Goal: Task Accomplishment & Management: Manage account settings

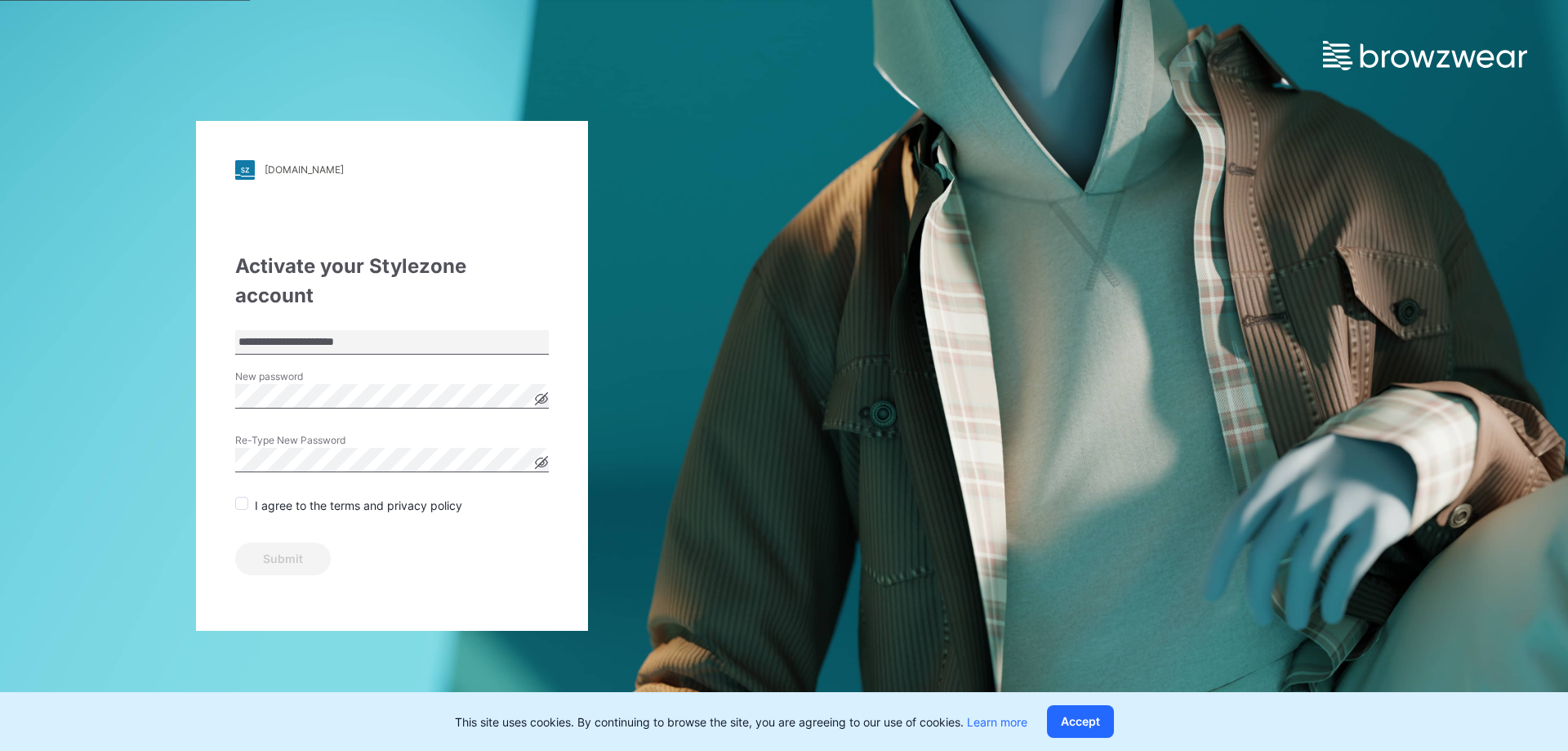
click at [542, 397] on icon at bounding box center [541, 398] width 4 height 4
click at [349, 441] on div "Re-Type New Password" at bounding box center [391, 457] width 313 height 49
click at [539, 455] on icon at bounding box center [541, 462] width 13 height 13
click at [241, 497] on span at bounding box center [241, 503] width 13 height 13
click at [276, 542] on button "Submit" at bounding box center [282, 558] width 95 height 33
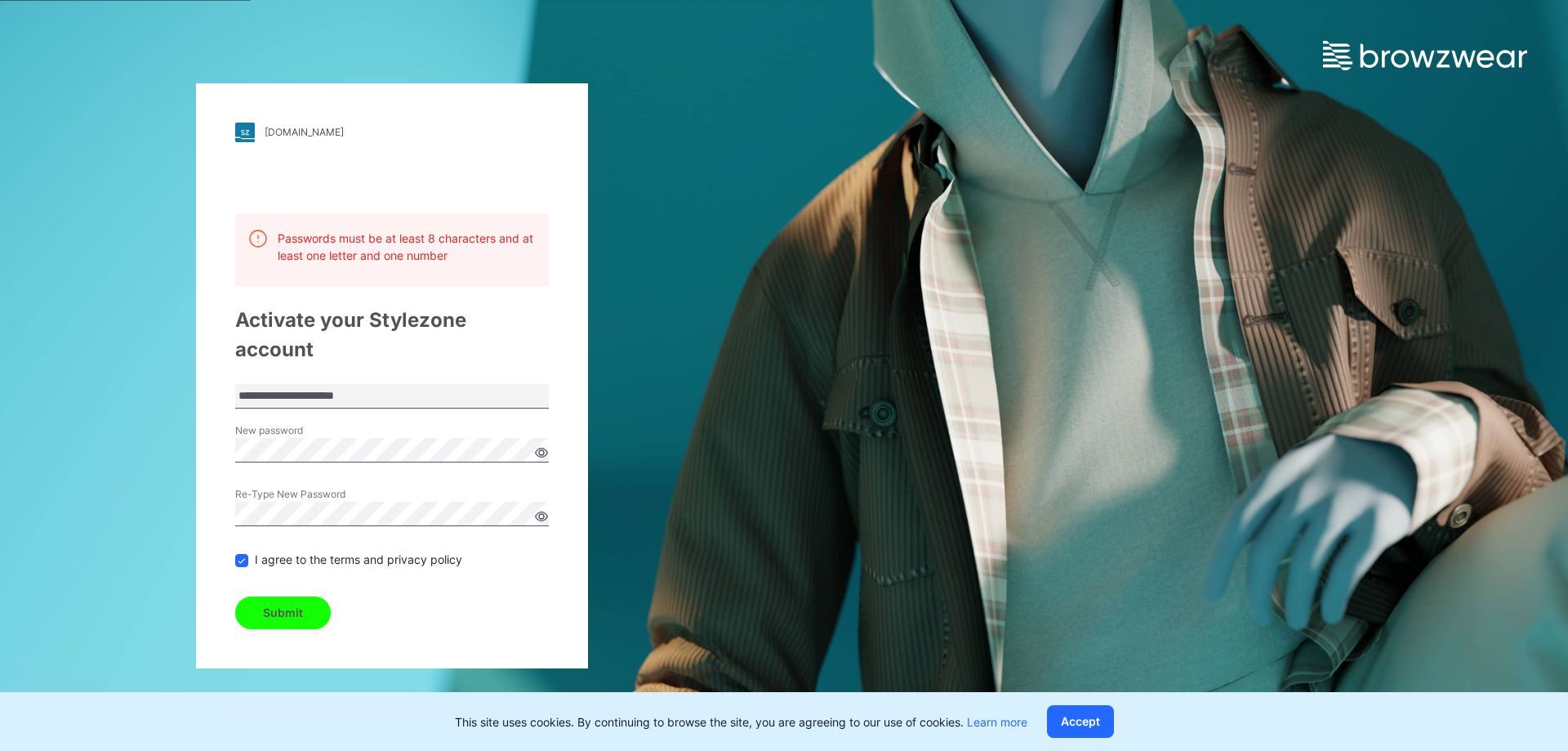
click at [259, 596] on button "Submit" at bounding box center [282, 612] width 95 height 33
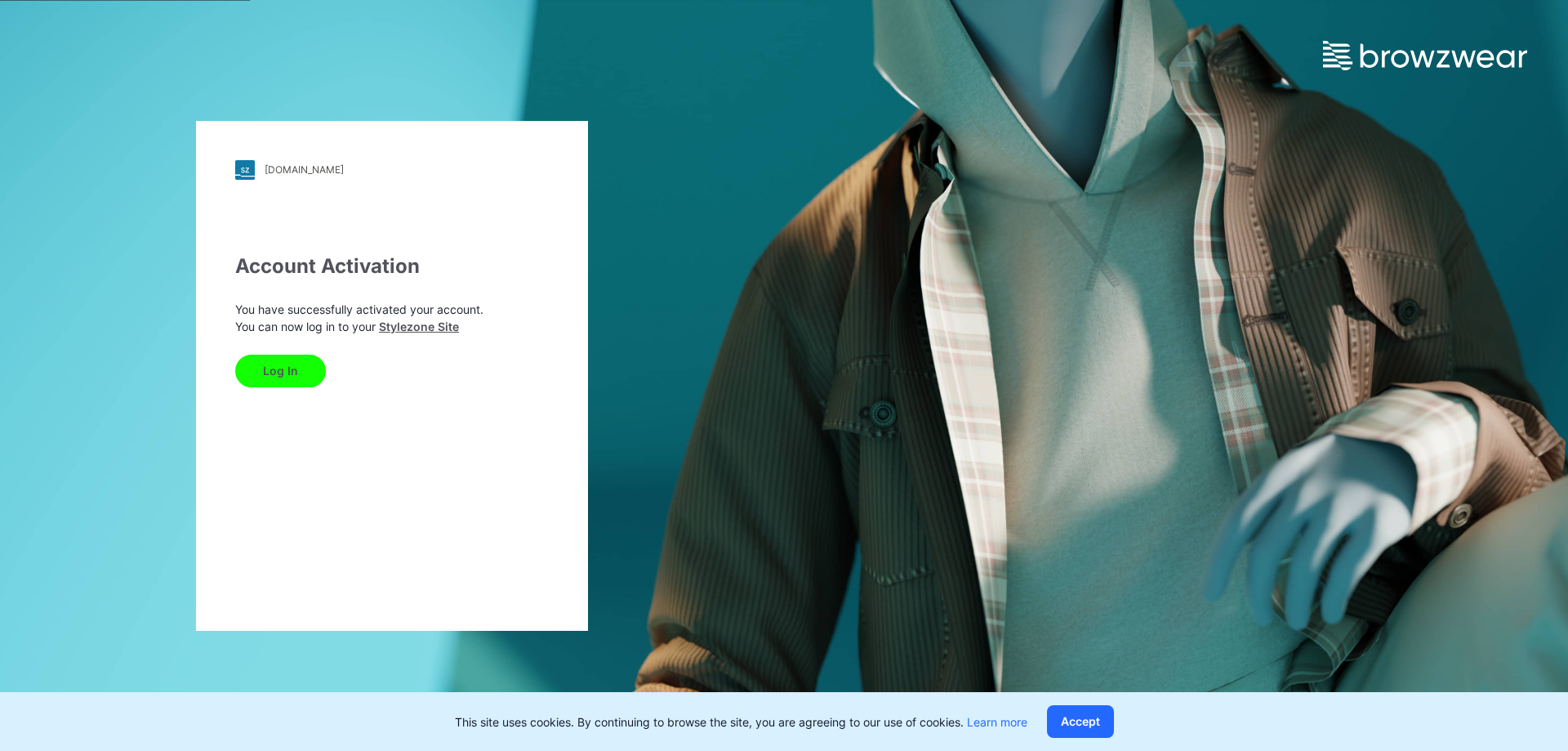
click at [267, 369] on button "Log In" at bounding box center [280, 370] width 91 height 33
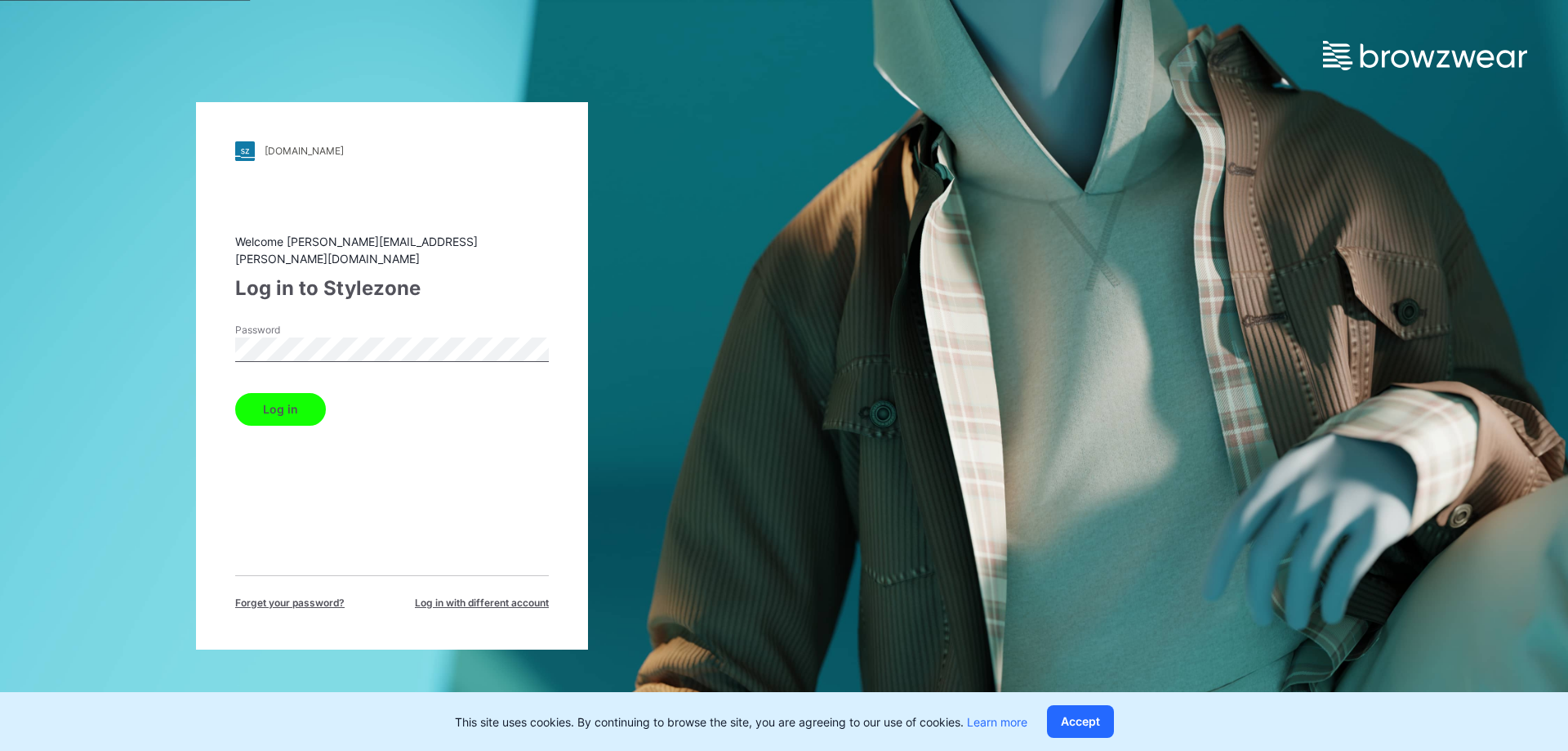
click at [259, 408] on button "Log in" at bounding box center [280, 409] width 91 height 33
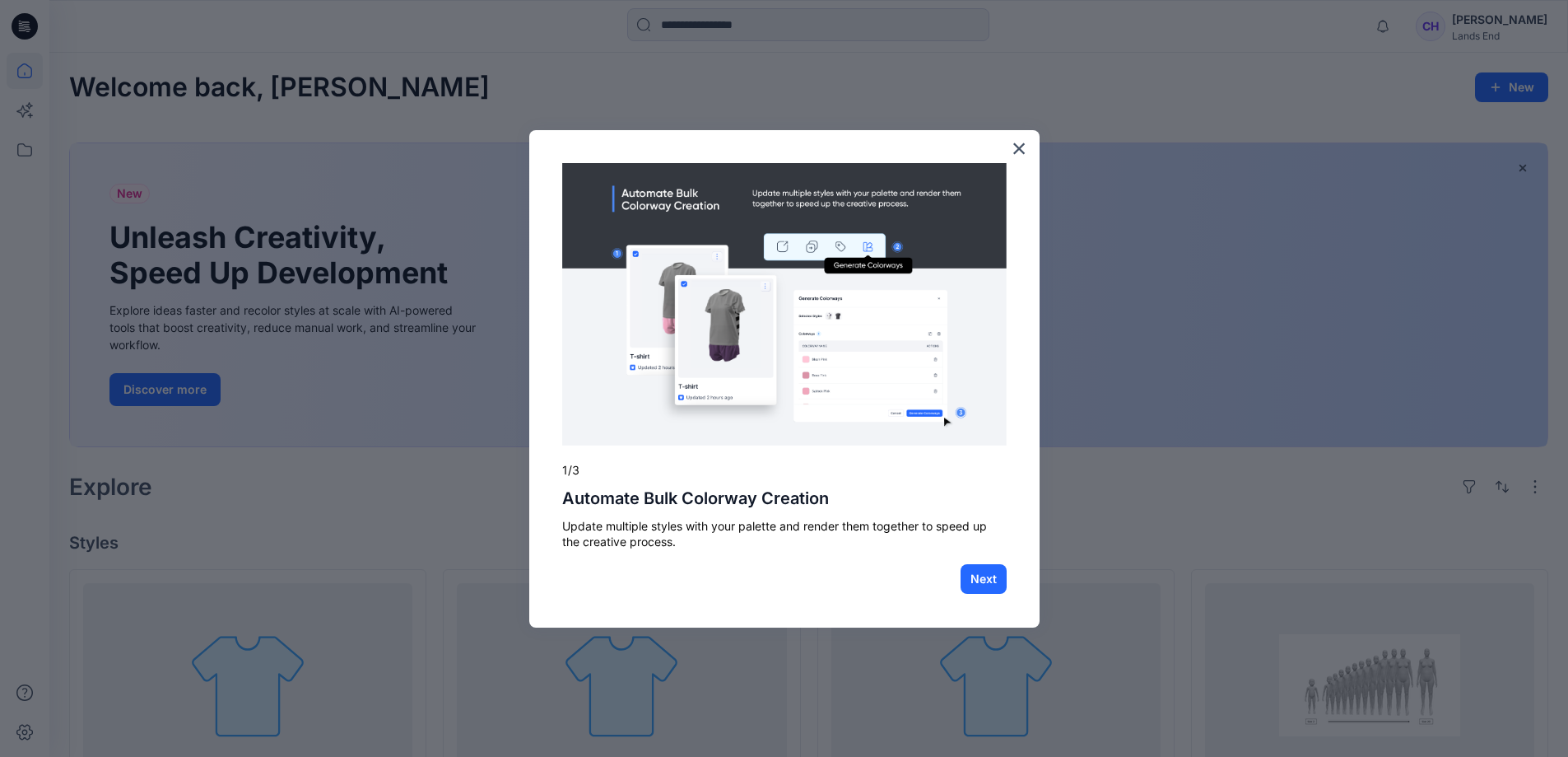
click at [178, 477] on div at bounding box center [784, 378] width 1568 height 757
click at [991, 582] on button "Next" at bounding box center [983, 578] width 46 height 29
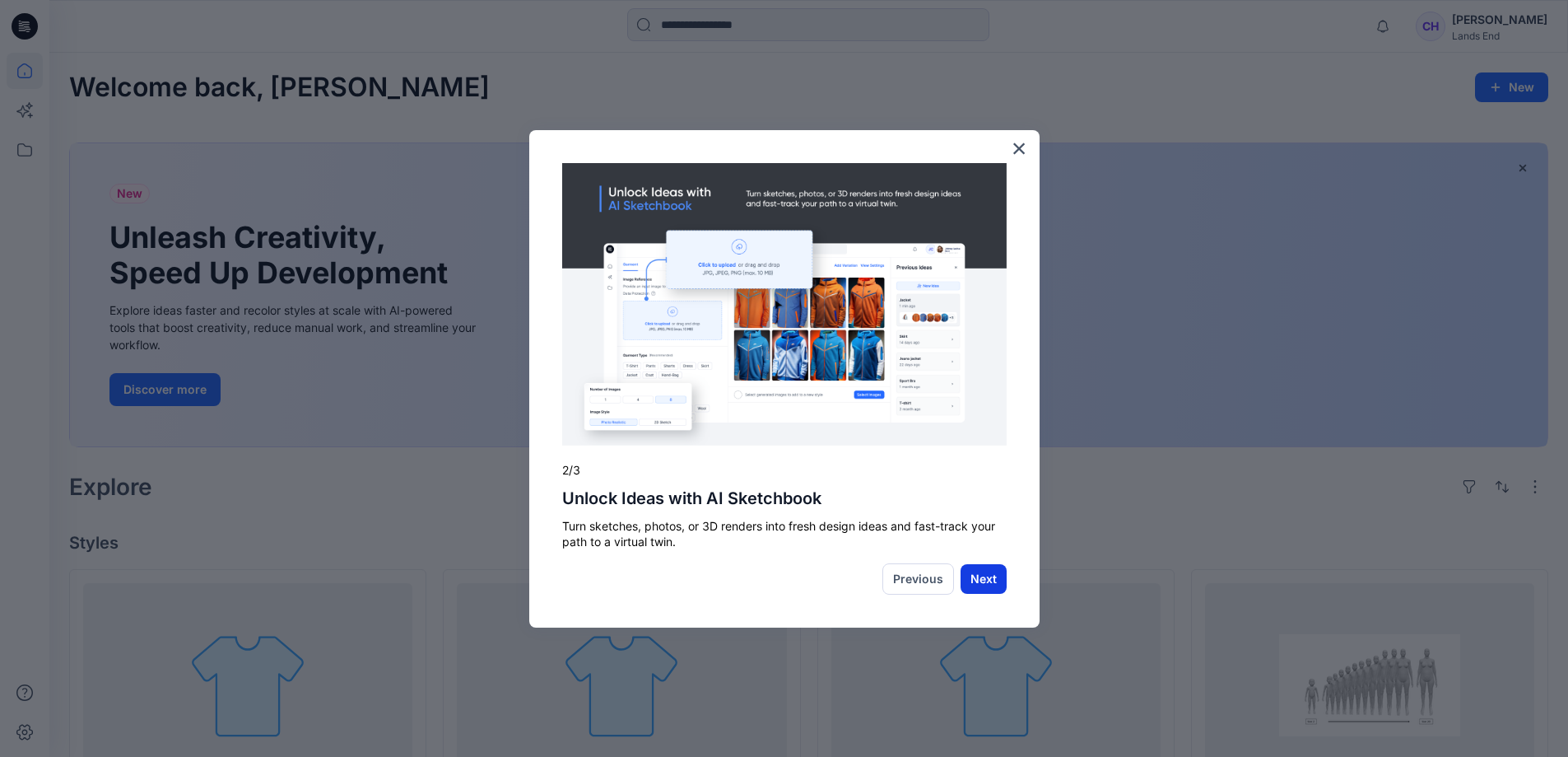
click at [973, 573] on button "Next" at bounding box center [983, 578] width 46 height 29
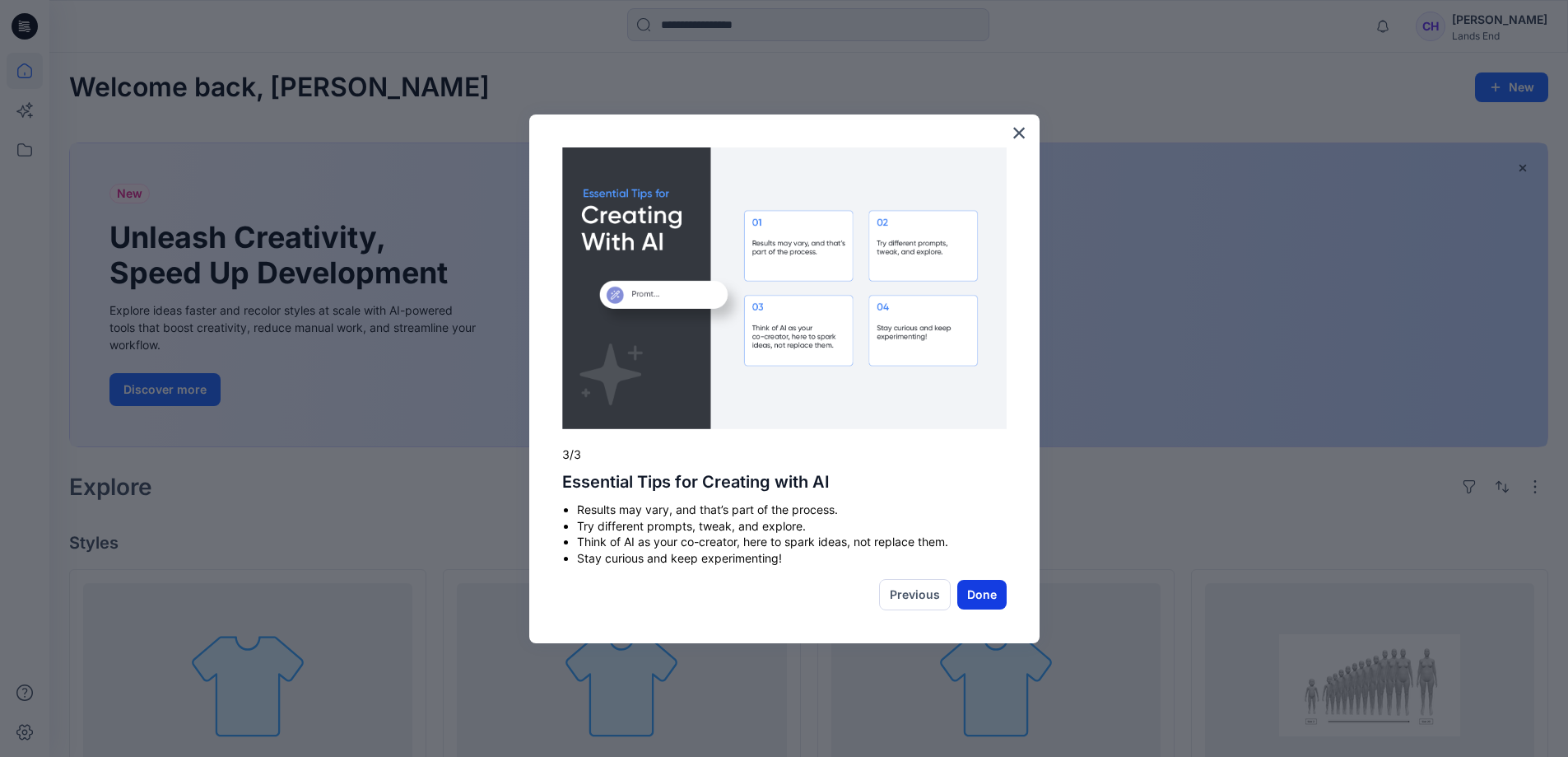
click at [989, 586] on button "Done" at bounding box center [982, 594] width 49 height 29
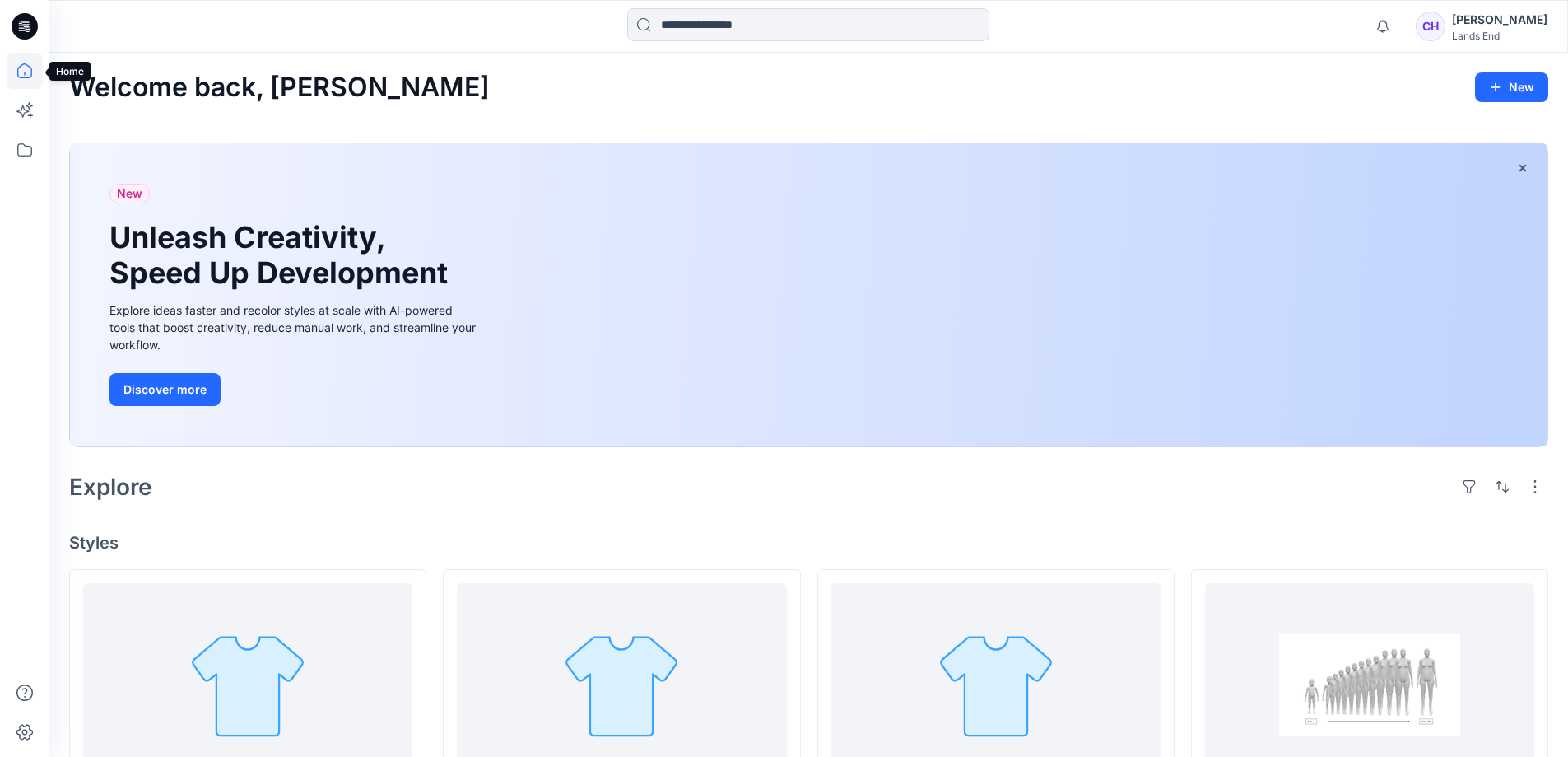
click at [16, 77] on icon at bounding box center [24, 71] width 36 height 36
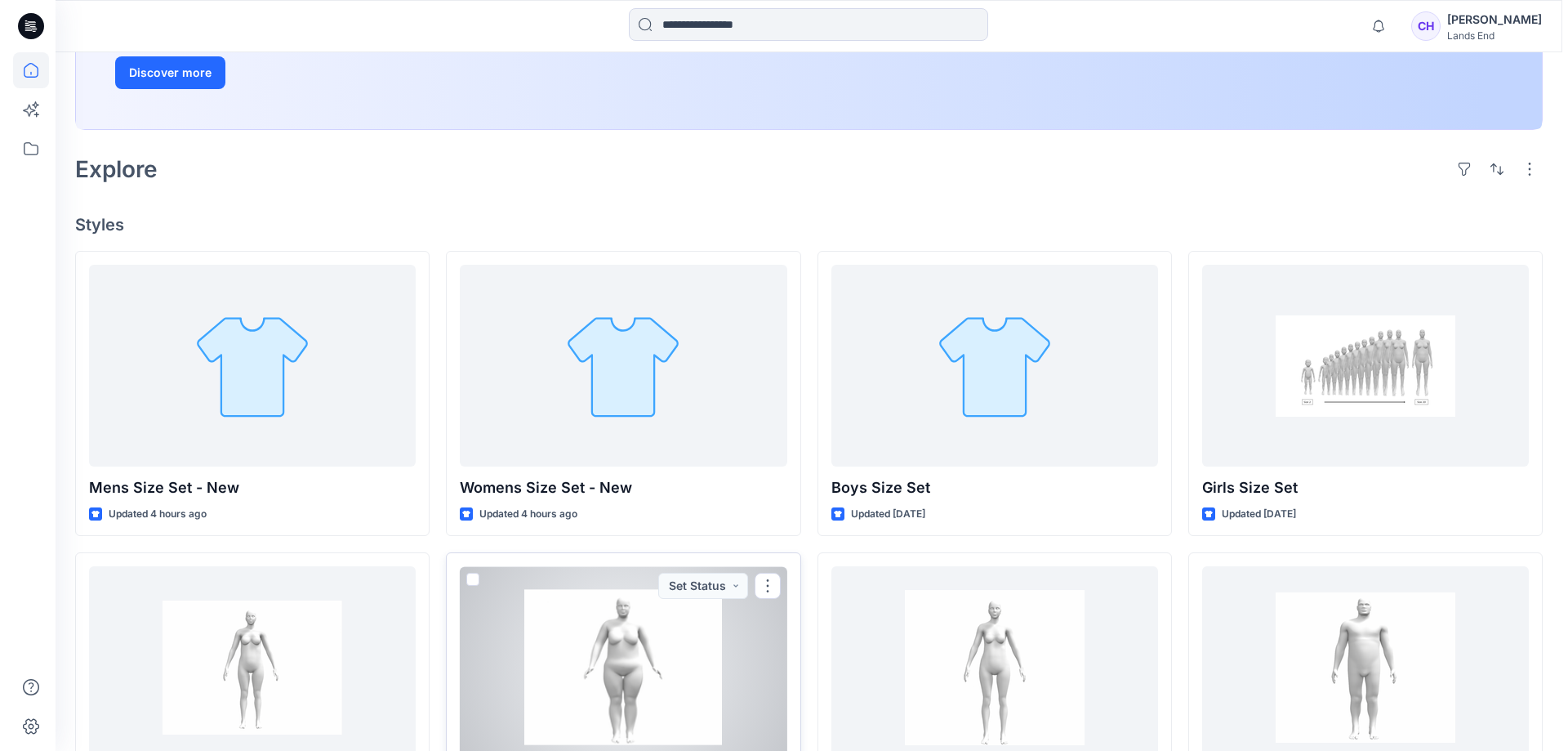
scroll to position [68, 0]
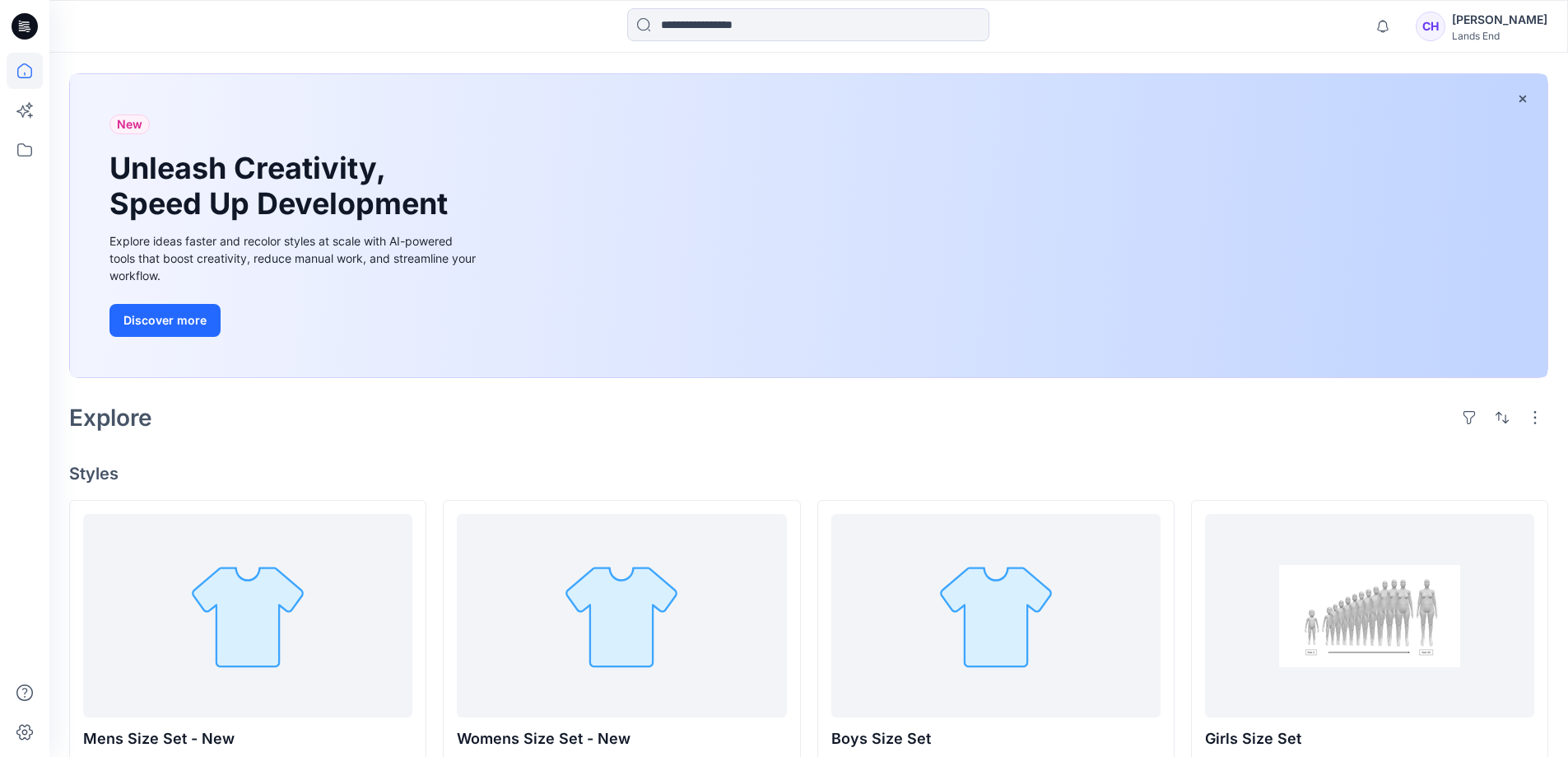
click at [1492, 25] on div "[PERSON_NAME]" at bounding box center [1498, 19] width 95 height 20
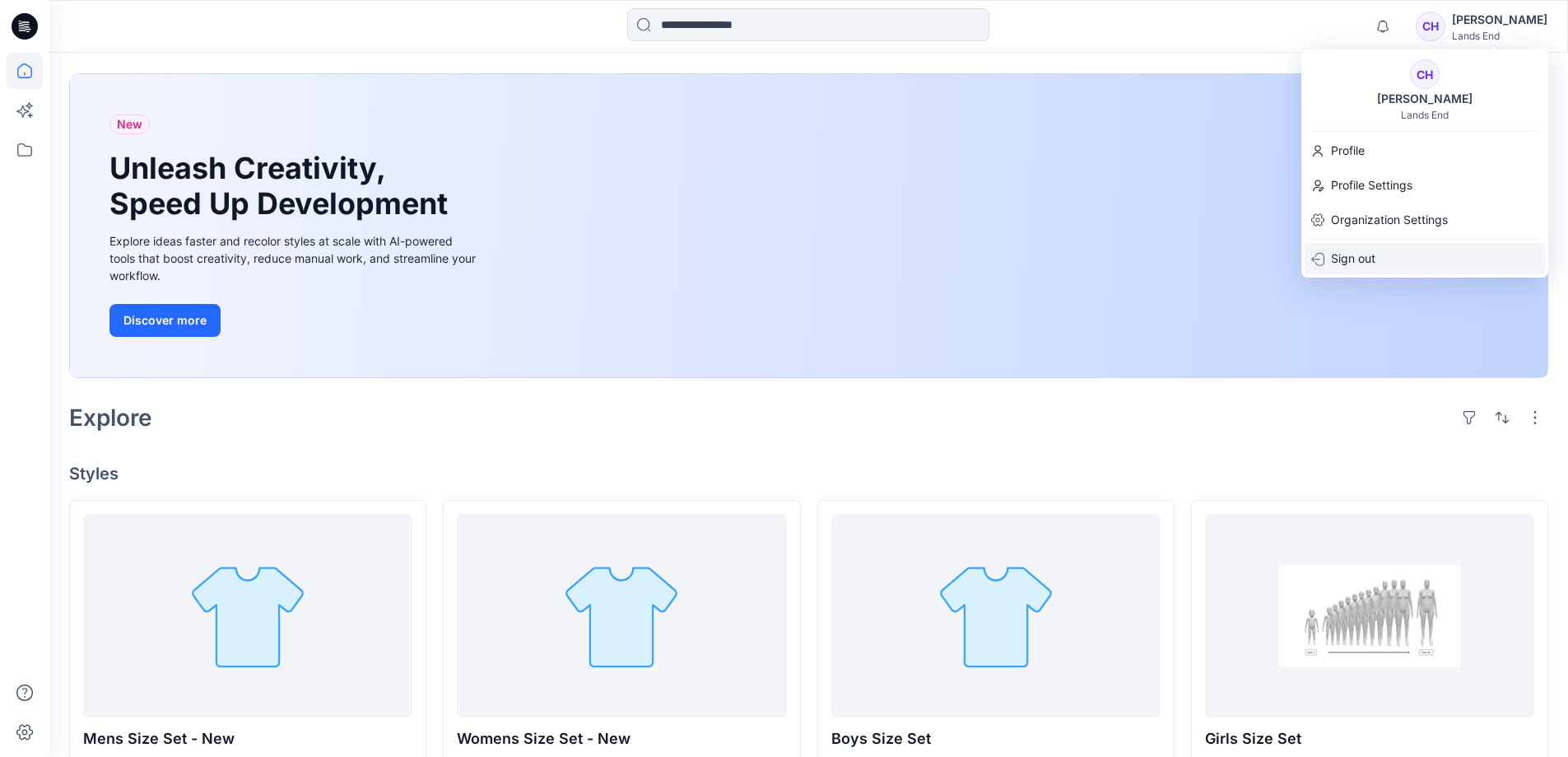
click at [1322, 271] on div "Sign out" at bounding box center [1424, 258] width 240 height 31
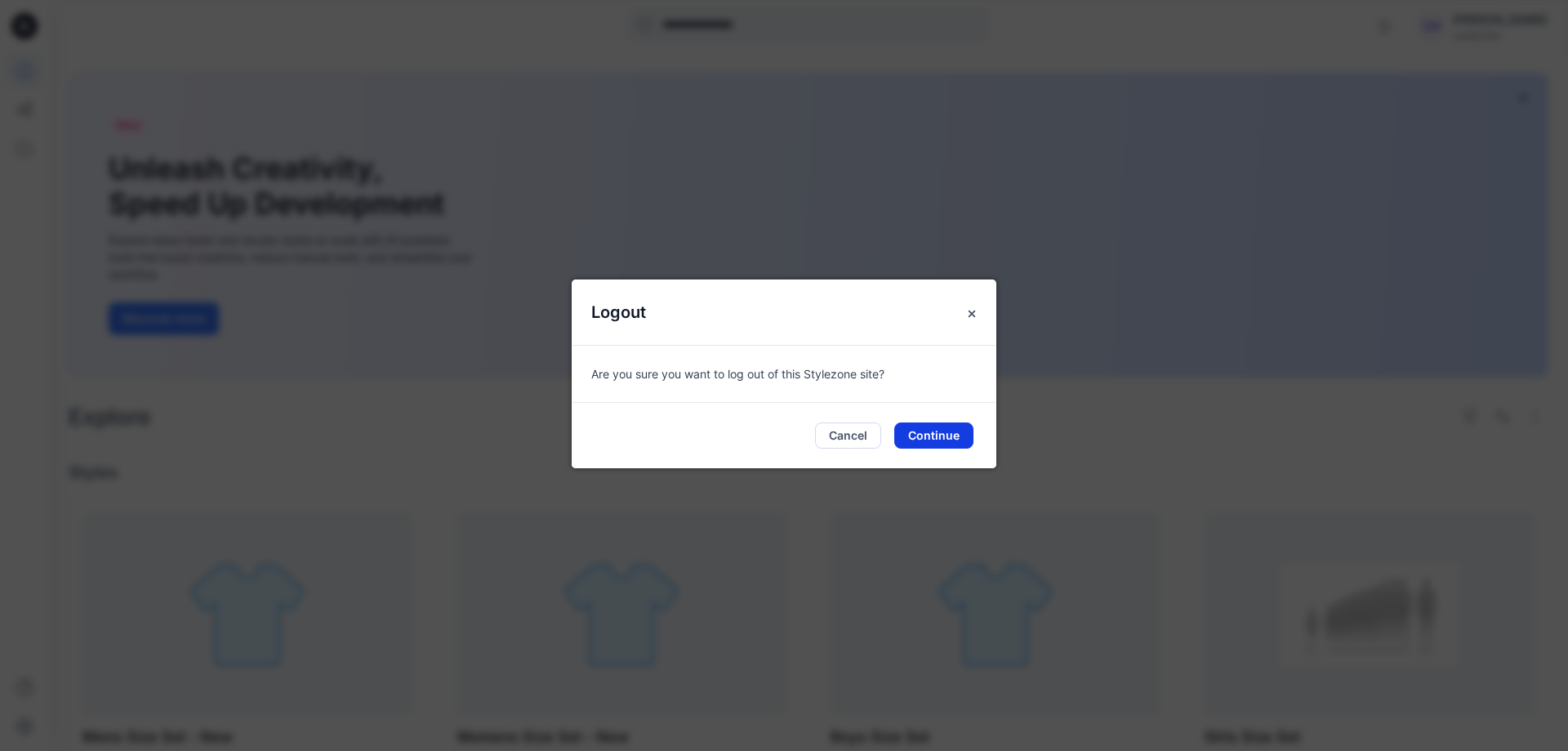
click at [929, 428] on button "Continue" at bounding box center [933, 435] width 79 height 26
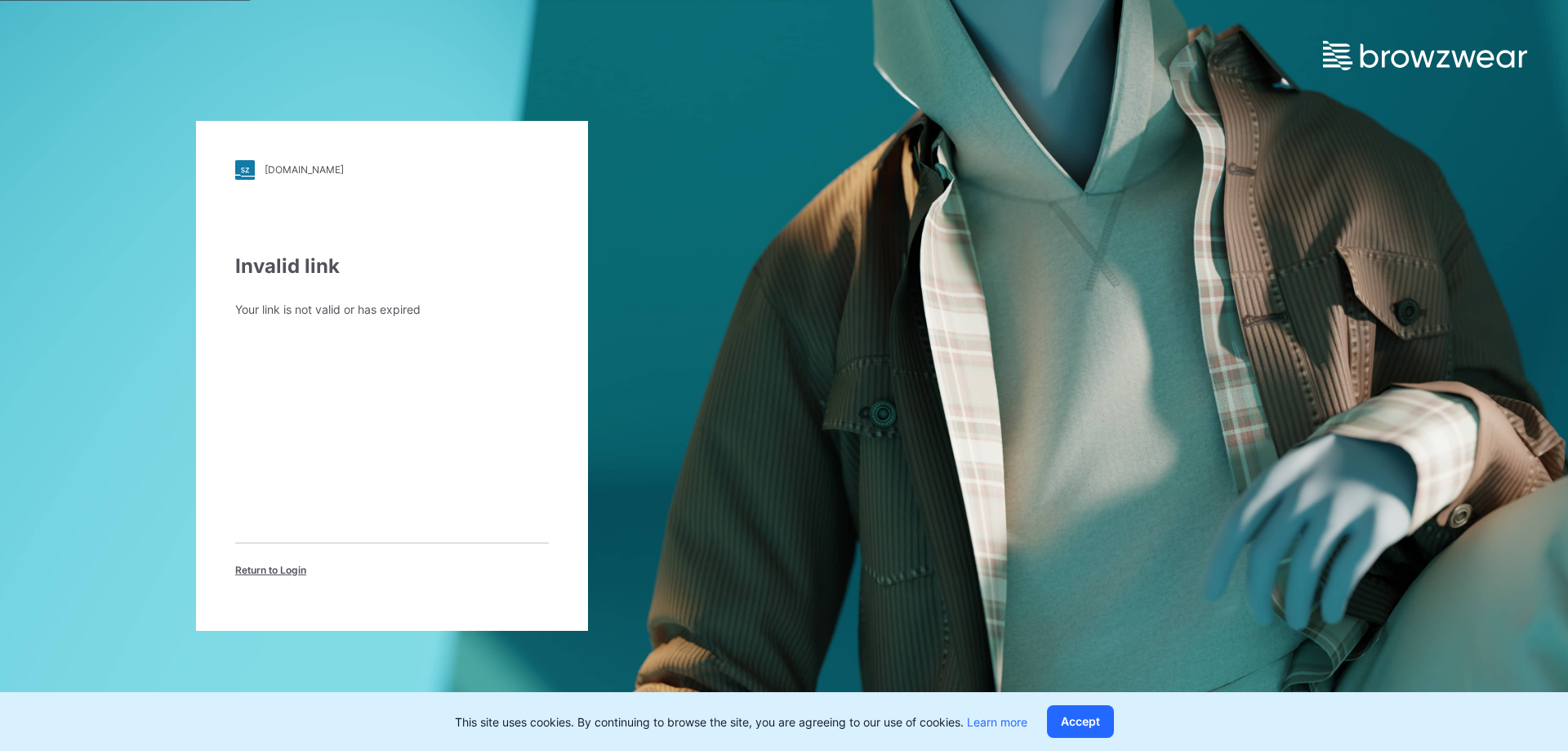
click at [275, 570] on span "Return to Login" at bounding box center [270, 570] width 71 height 15
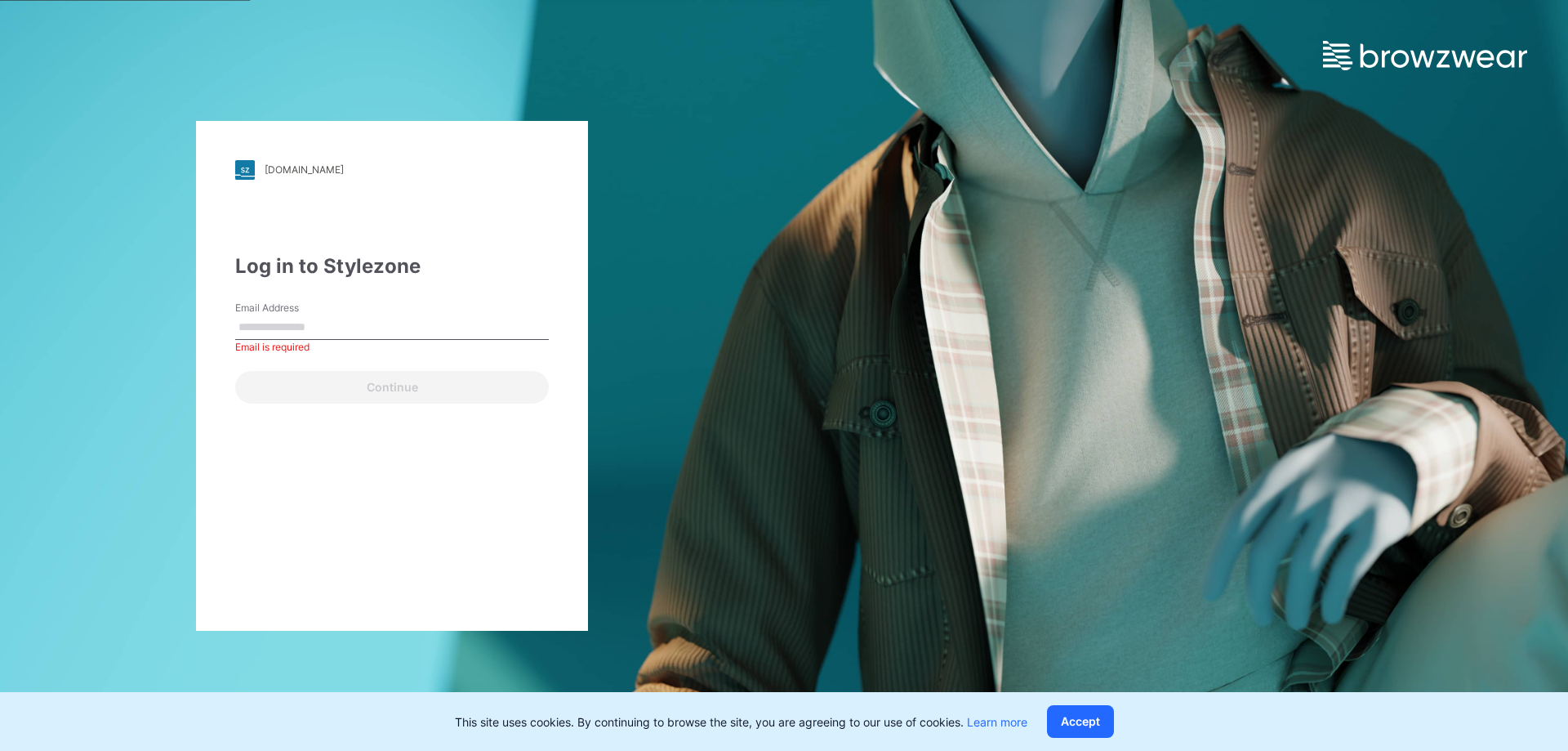
click at [360, 328] on input "Email Address" at bounding box center [391, 327] width 313 height 24
type input "**********"
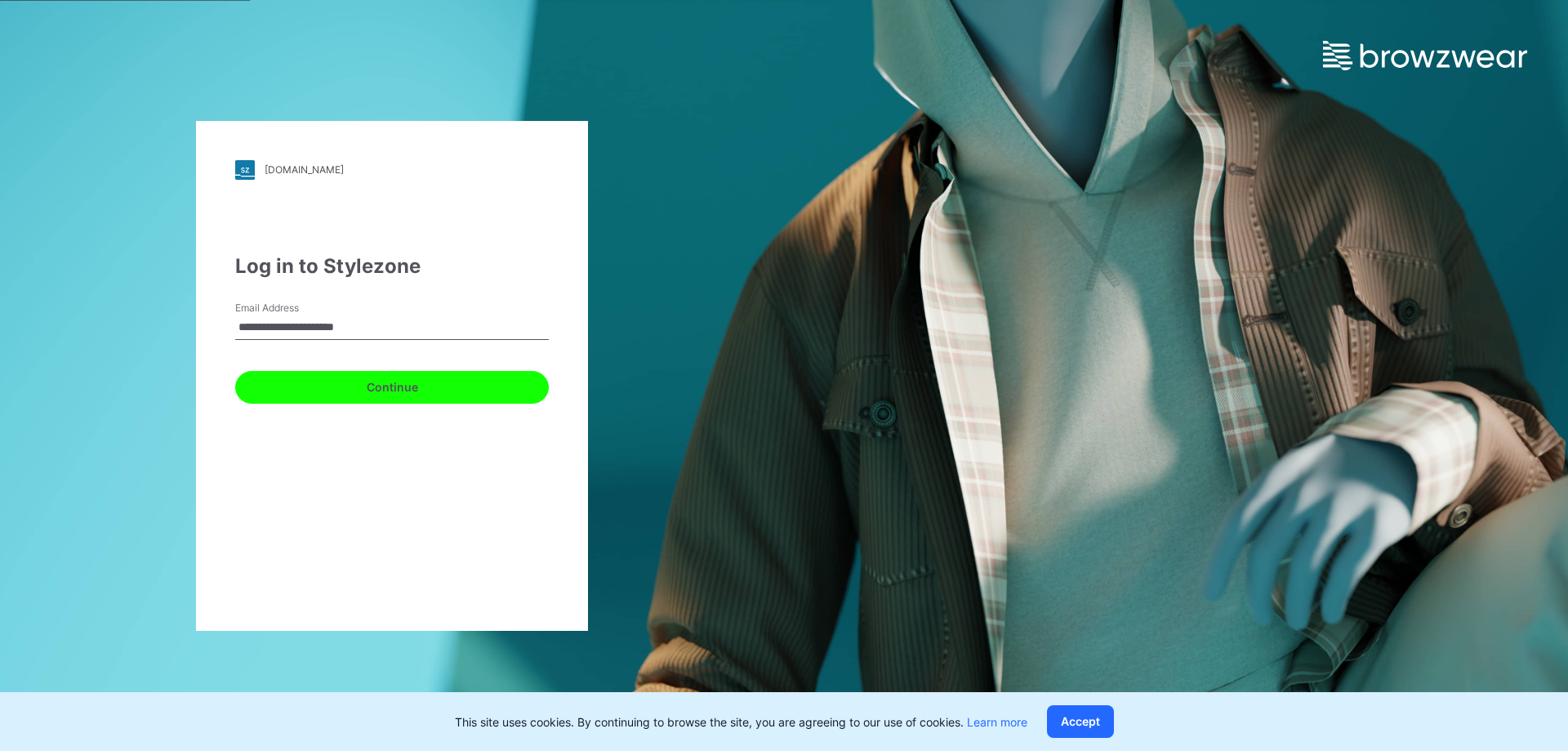
click at [365, 386] on button "Continue" at bounding box center [391, 386] width 313 height 33
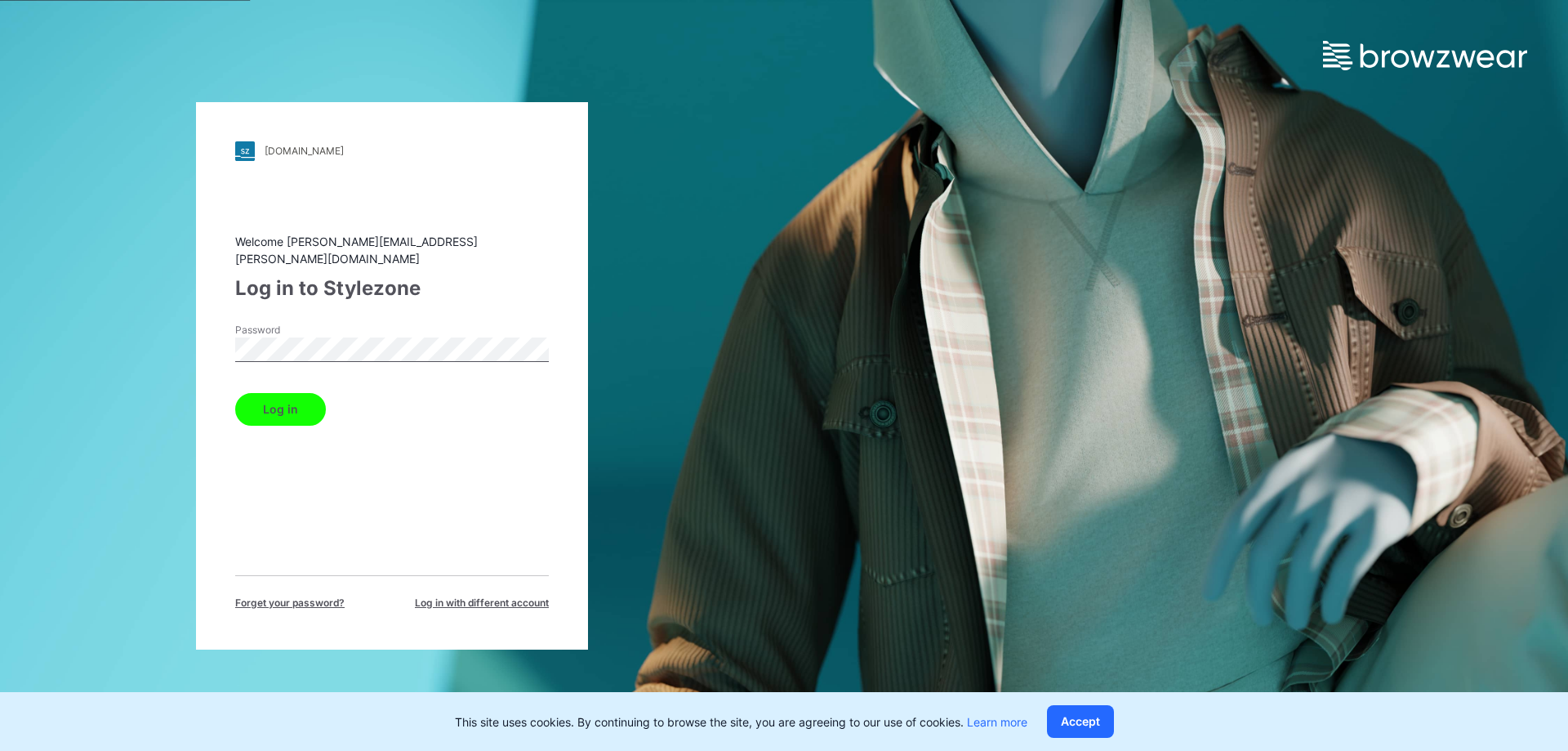
drag, startPoint x: 288, startPoint y: 398, endPoint x: 322, endPoint y: 397, distance: 34.0
click at [287, 400] on button "Log in" at bounding box center [280, 409] width 91 height 33
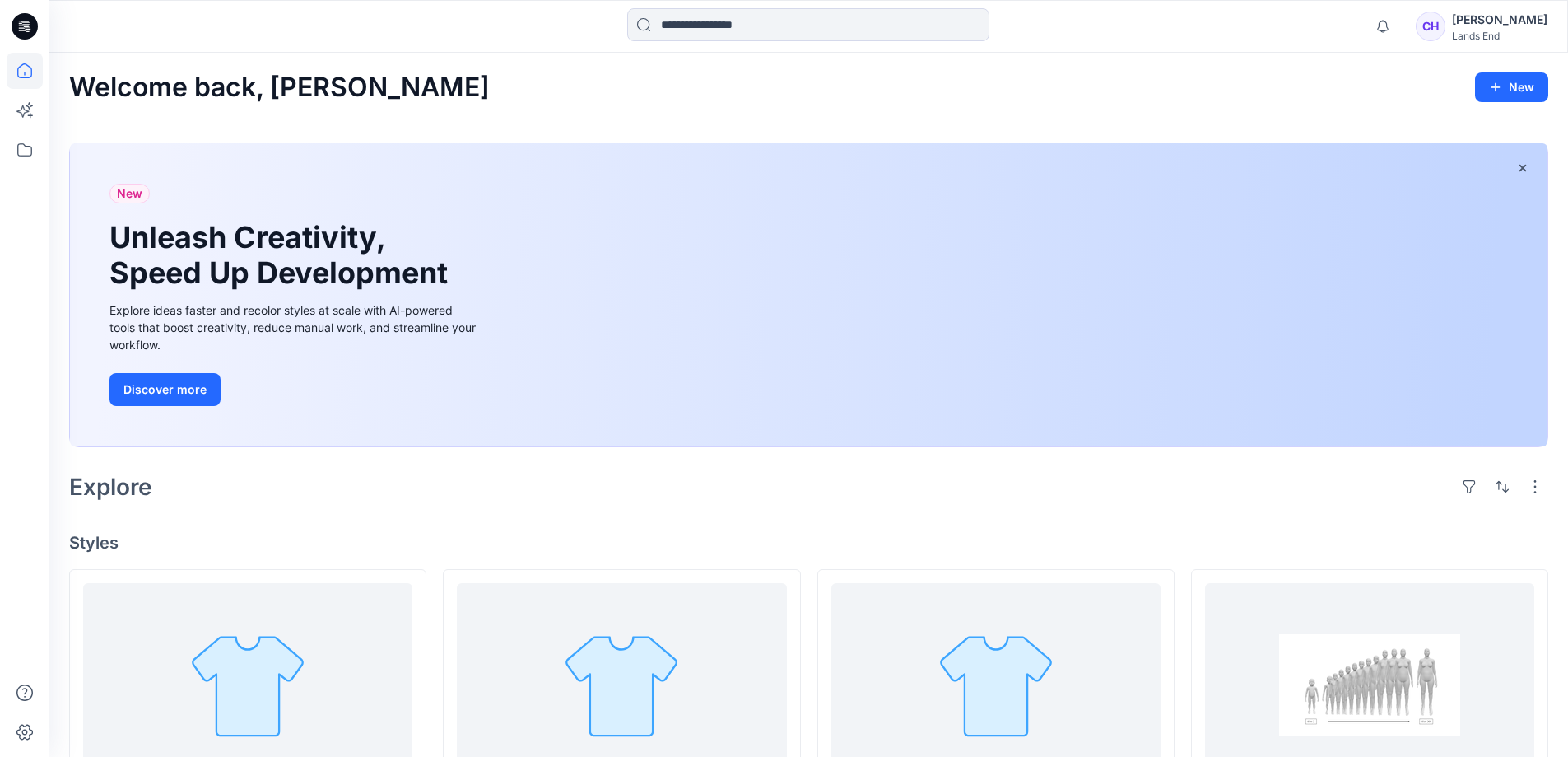
click at [1470, 34] on div "CH Cindy Huang Lands End" at bounding box center [1481, 25] width 132 height 33
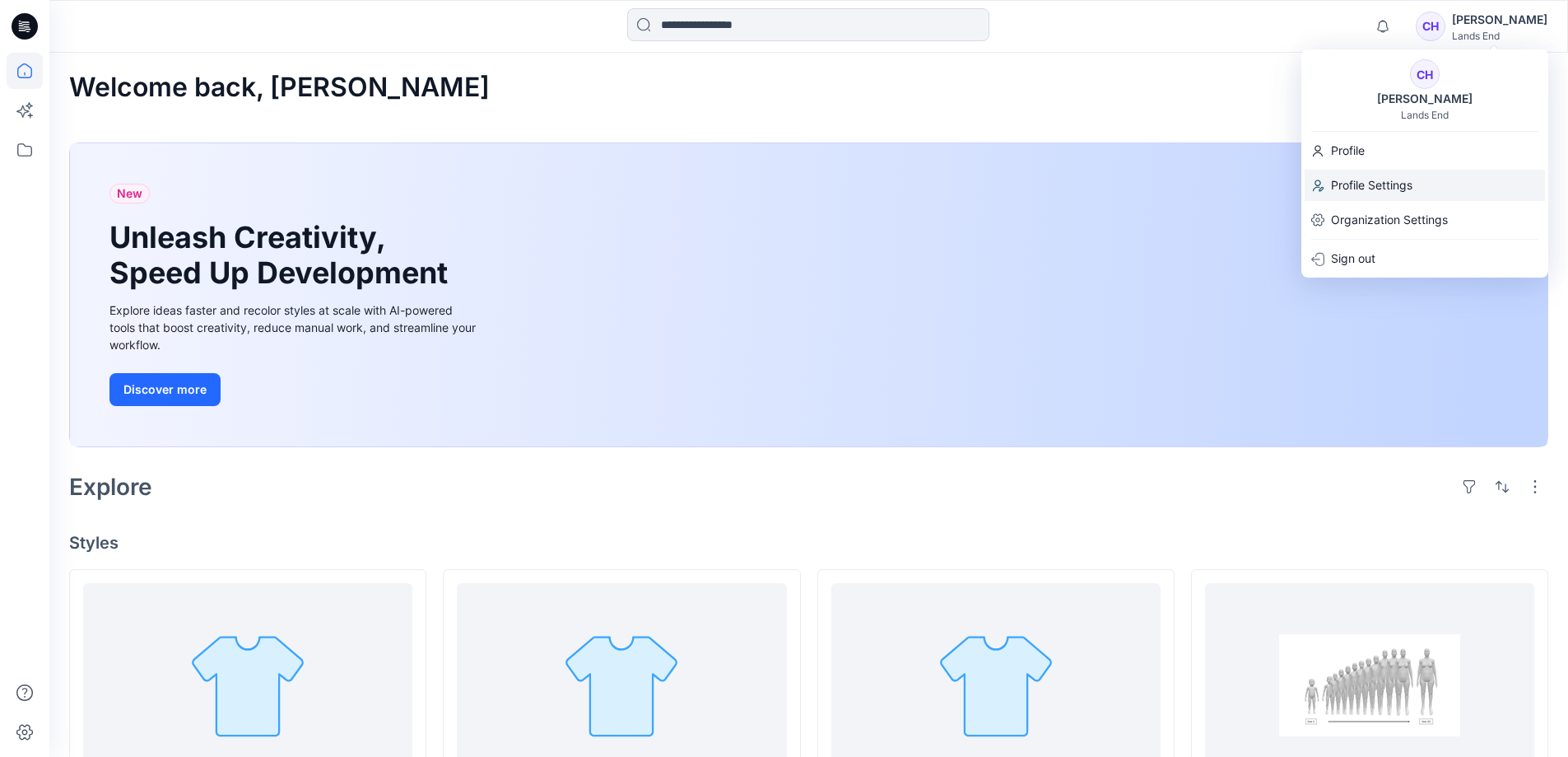
click at [1366, 187] on p "Profile Settings" at bounding box center [1371, 185] width 81 height 31
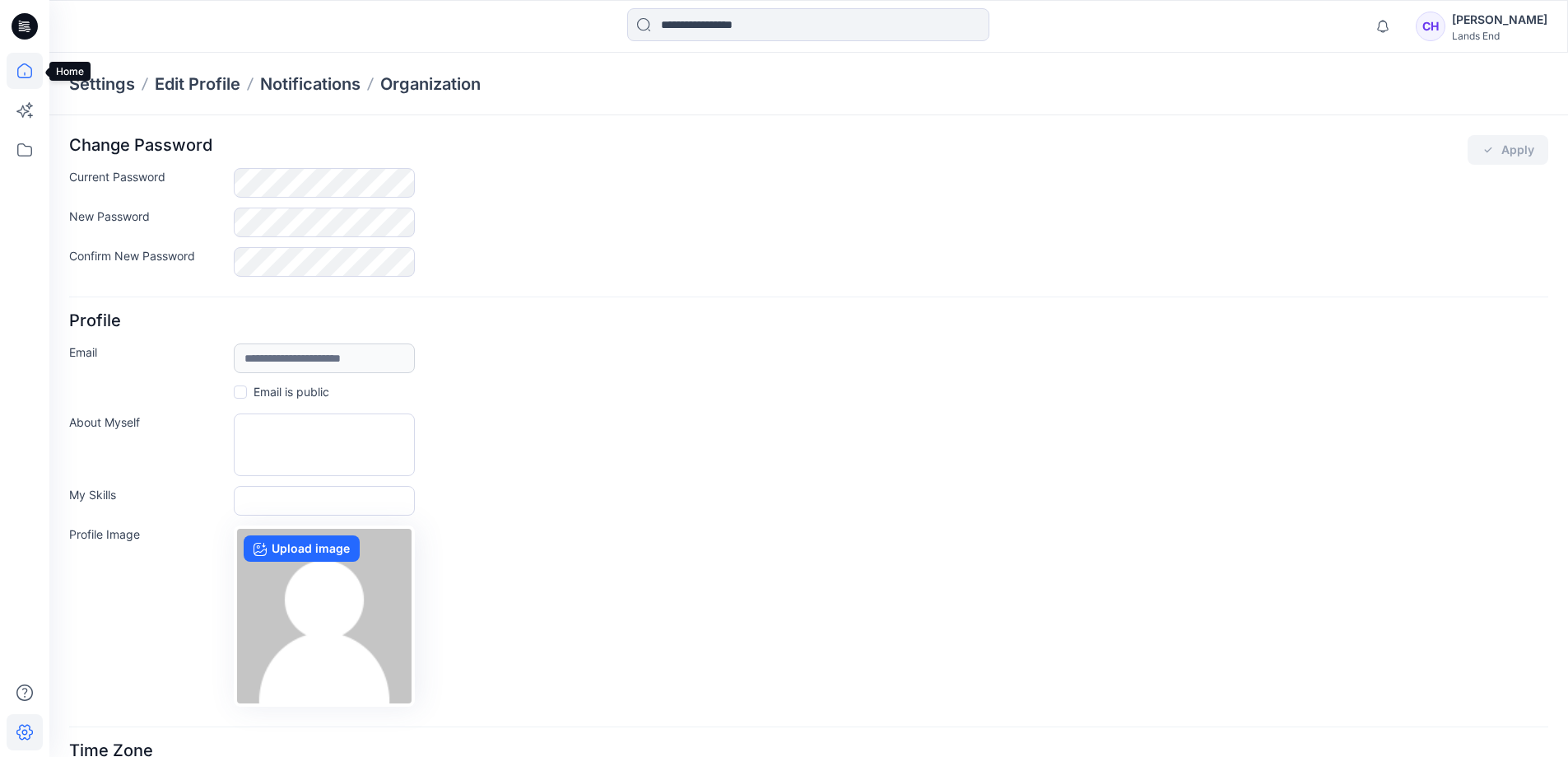
click at [22, 80] on icon at bounding box center [24, 71] width 36 height 36
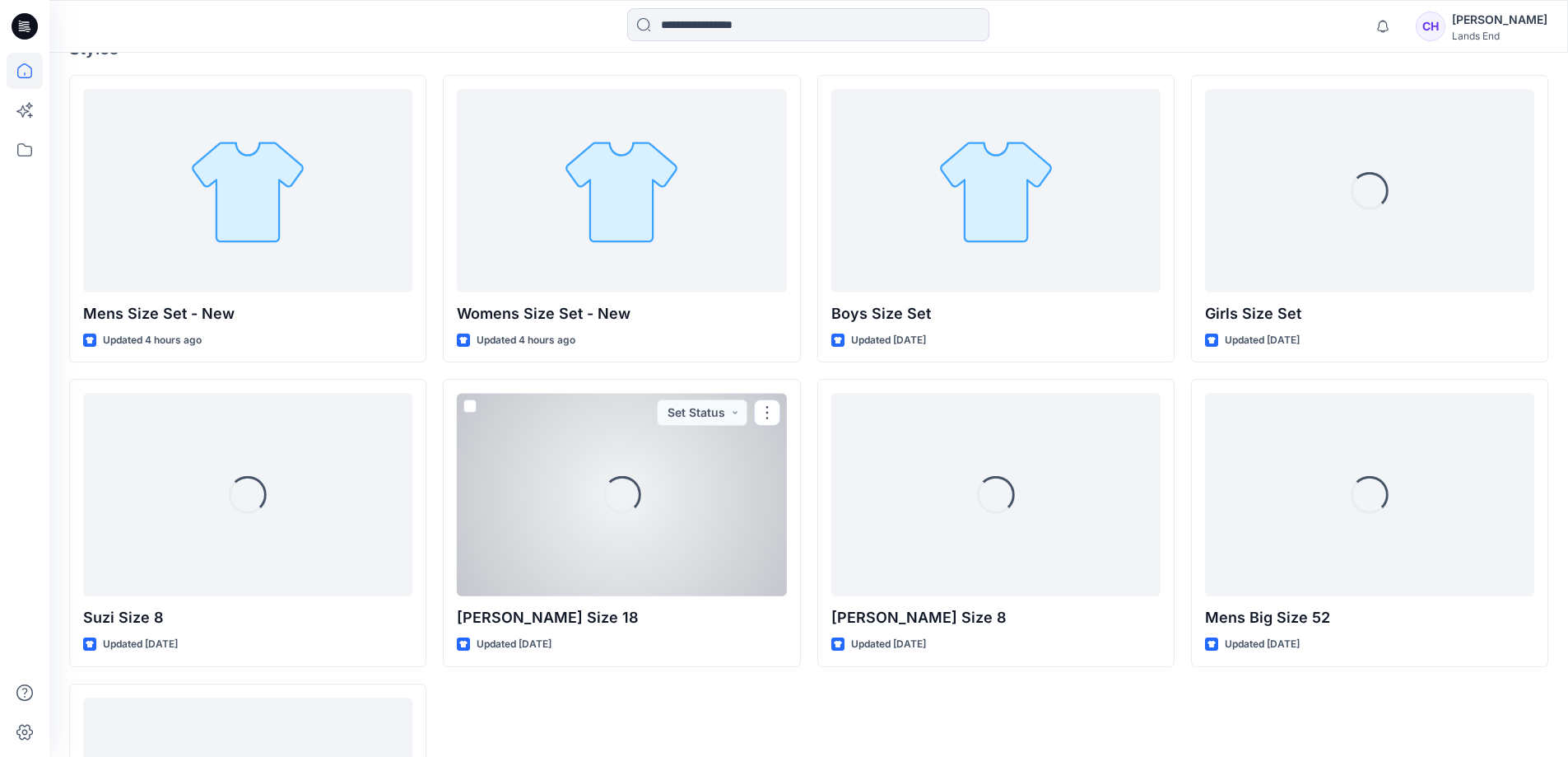
scroll to position [728, 0]
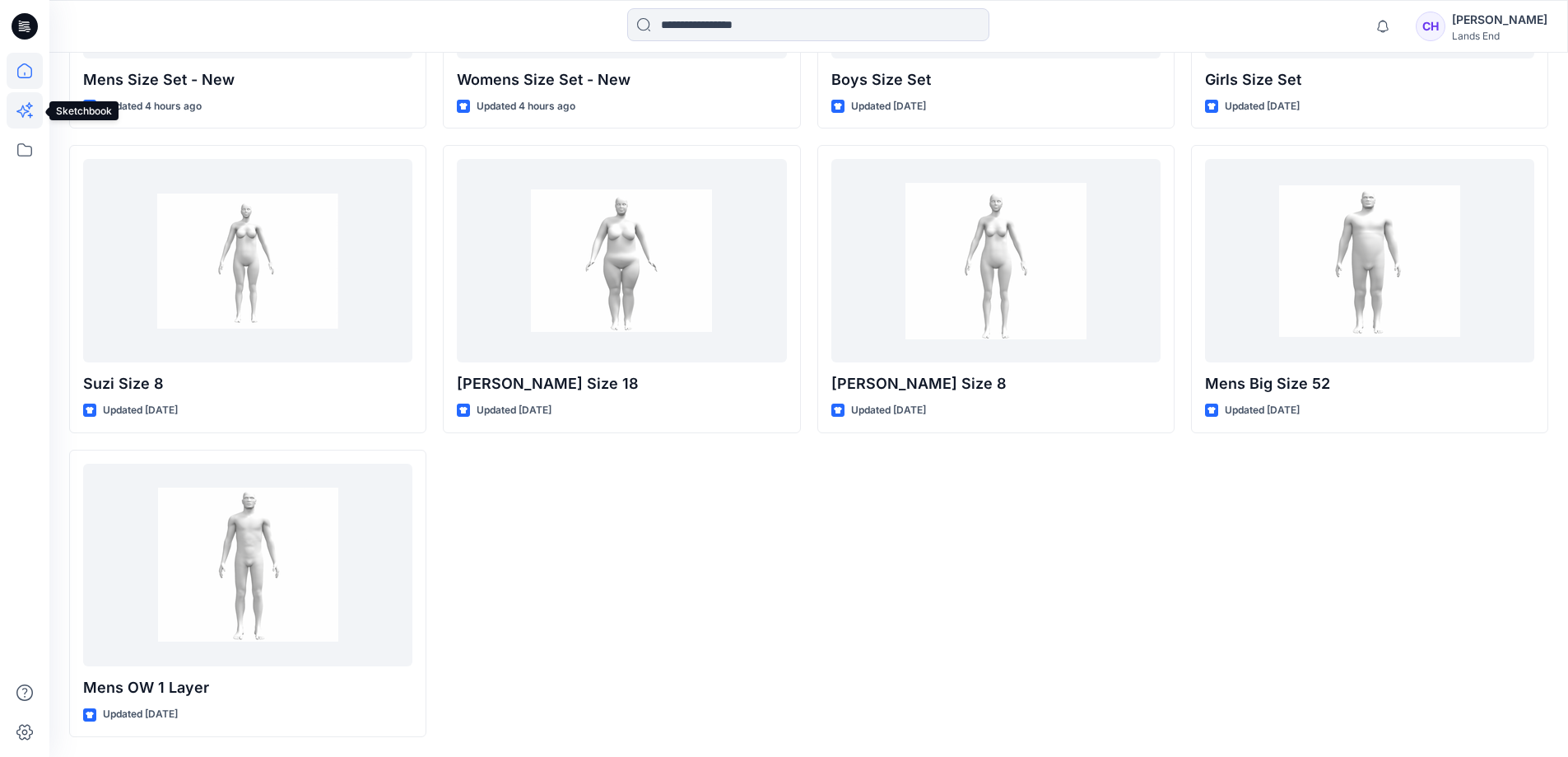
click at [24, 114] on icon at bounding box center [23, 112] width 13 height 13
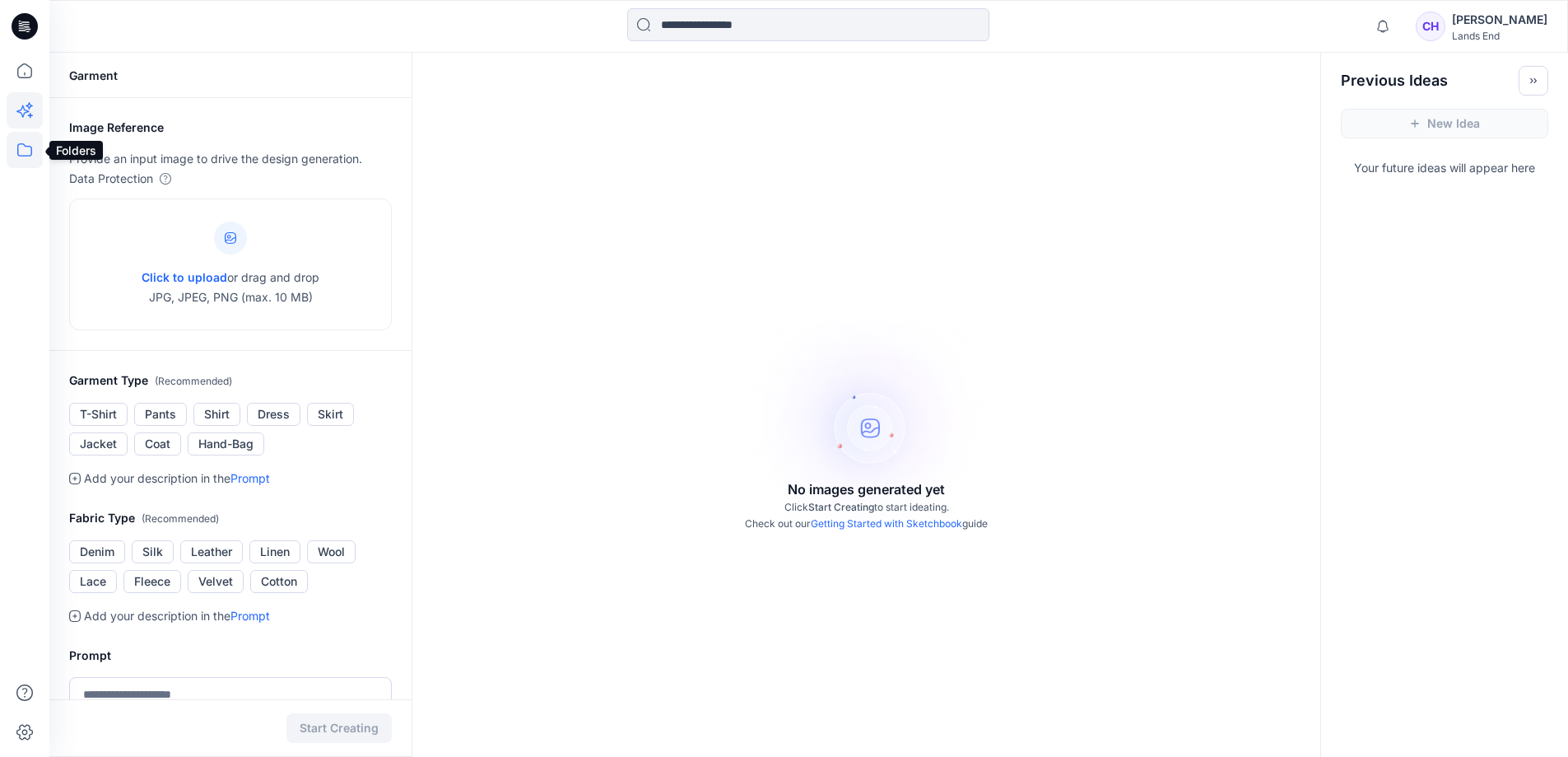
click at [16, 153] on icon at bounding box center [24, 150] width 36 height 36
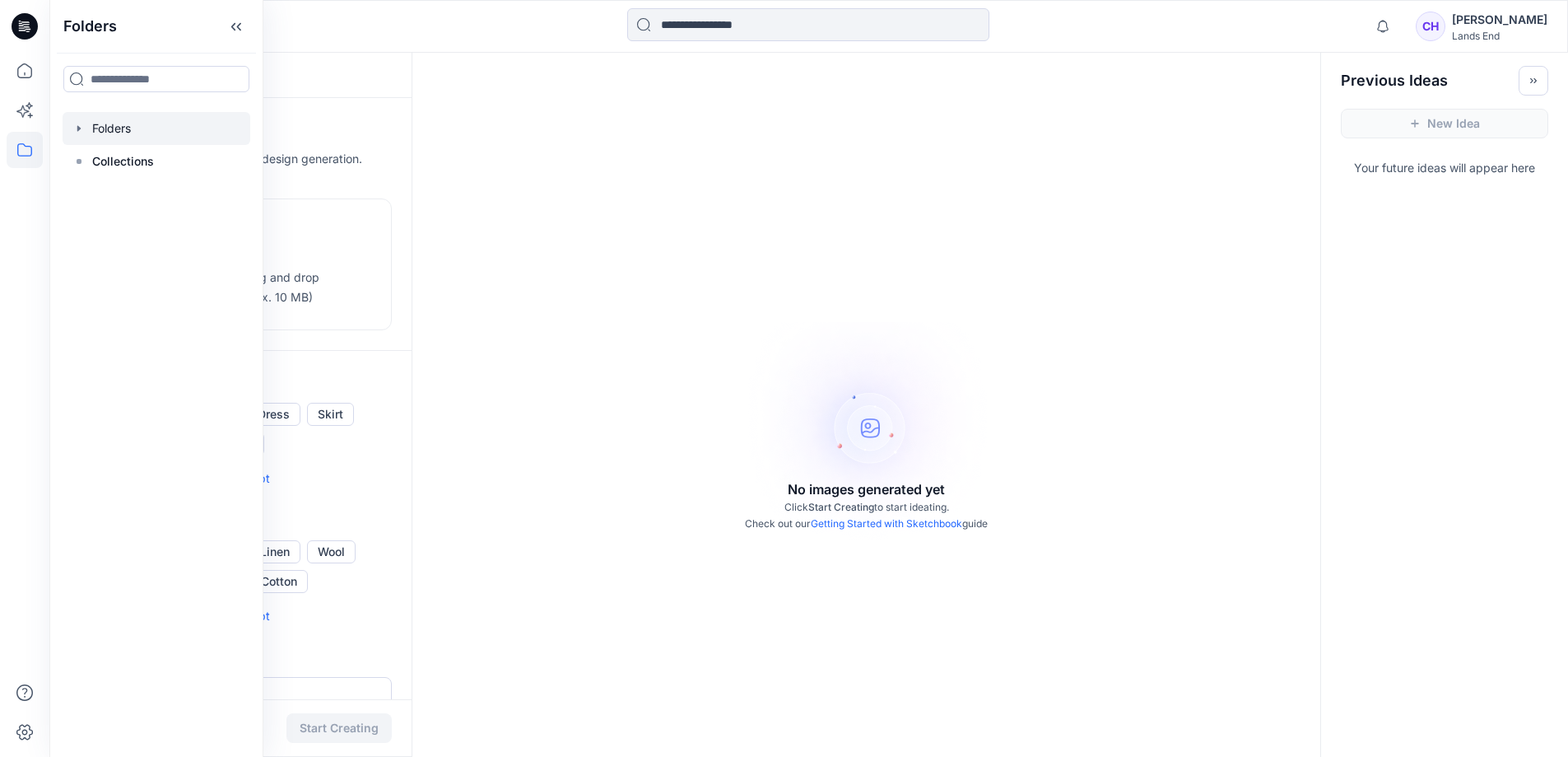
click at [124, 127] on div at bounding box center [155, 128] width 188 height 33
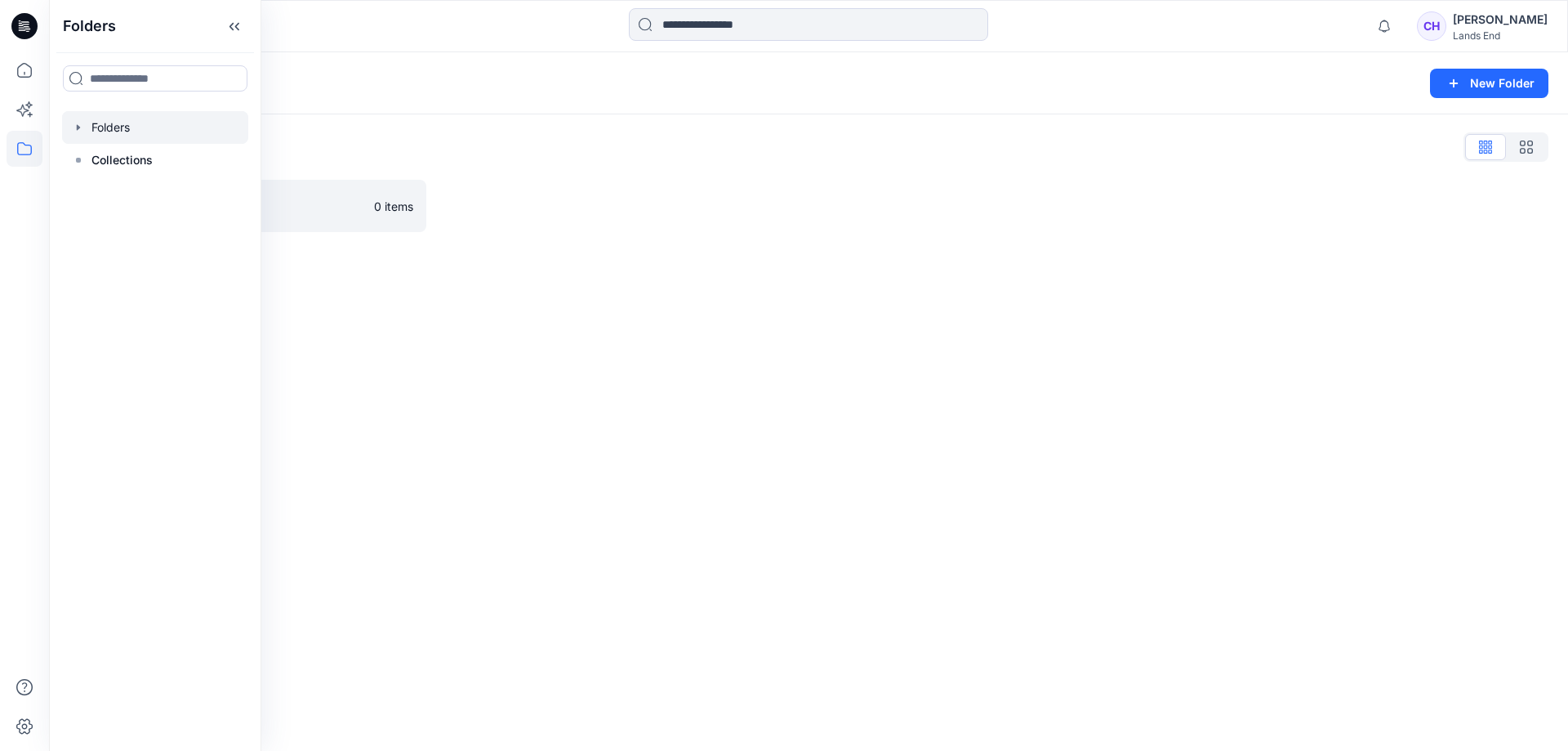
click at [702, 253] on div "Folders New Folder Folders List New Wide 0 items" at bounding box center [808, 401] width 1518 height 699
